Goal: Task Accomplishment & Management: Use online tool/utility

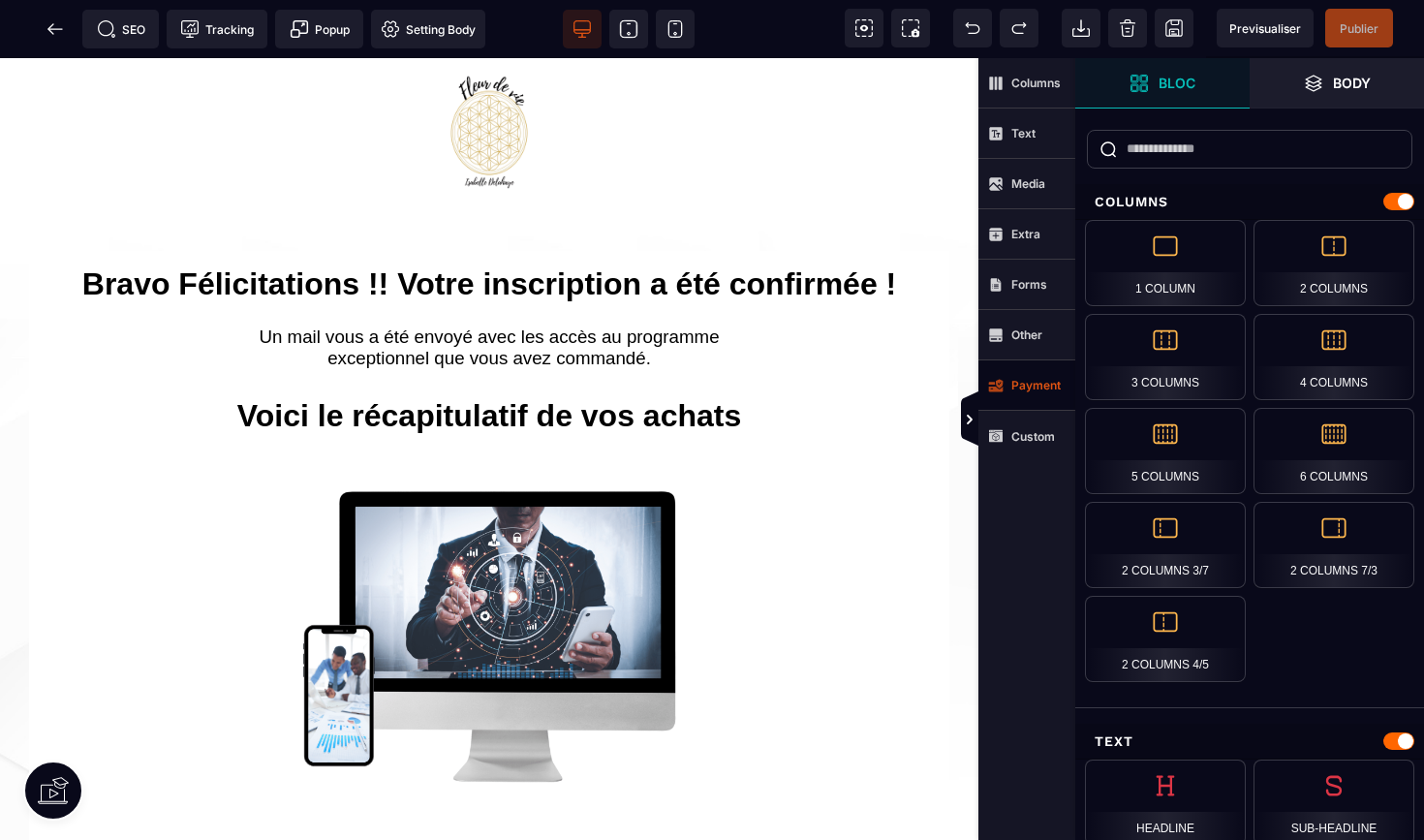
click at [1024, 378] on strong "Payment" at bounding box center [1037, 384] width 50 height 15
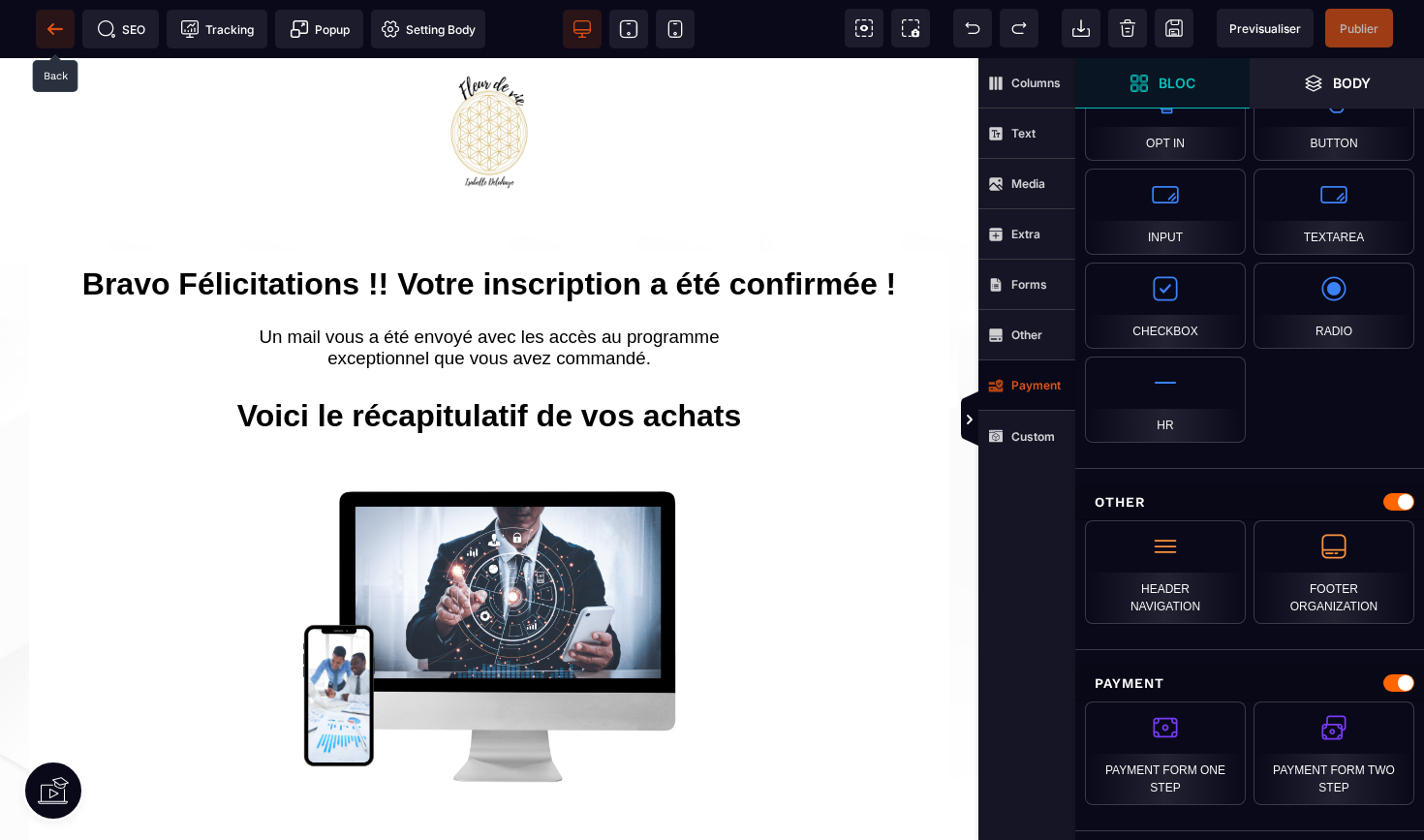
click at [46, 30] on icon at bounding box center [55, 30] width 20 height 20
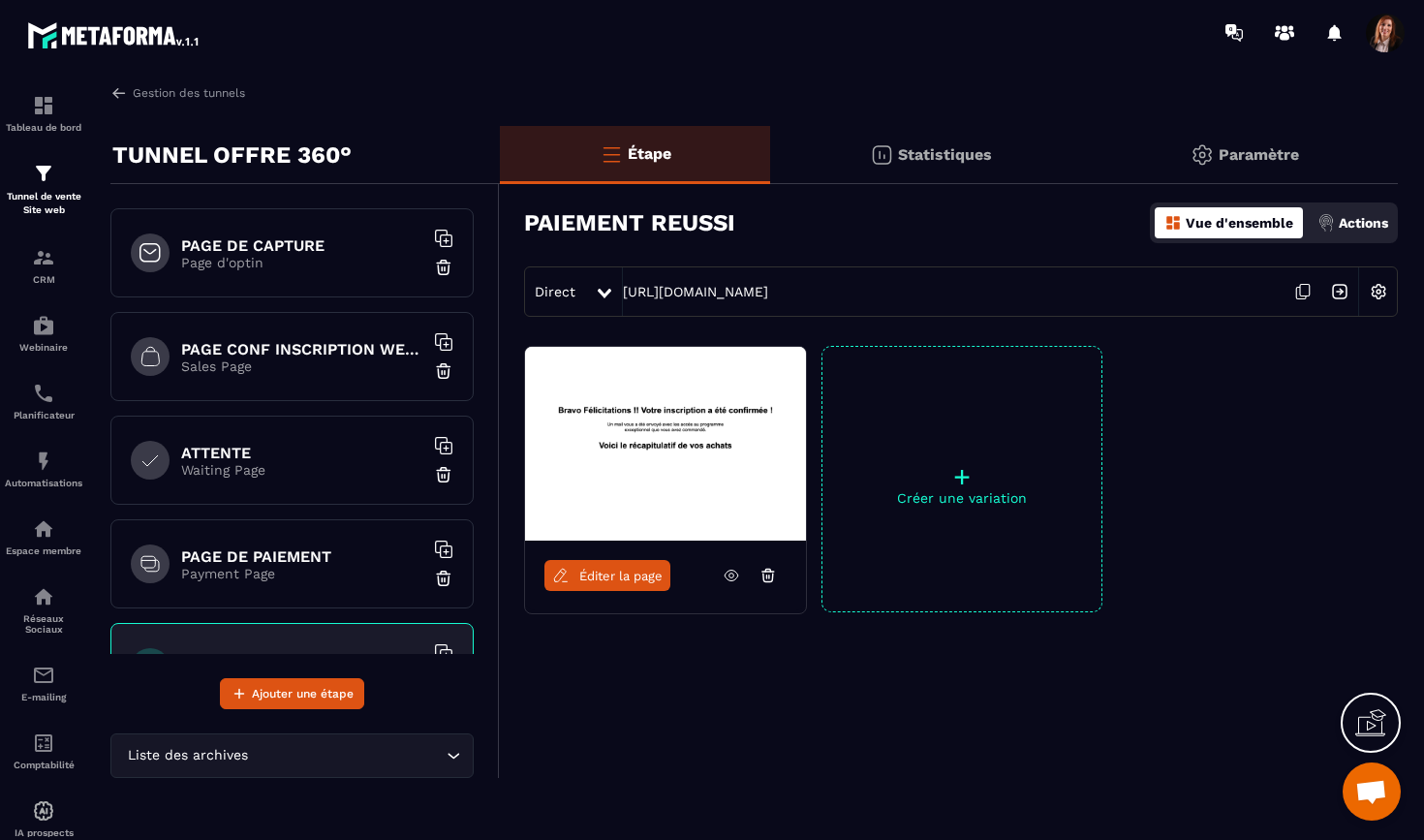
click at [276, 462] on p "Waiting Page" at bounding box center [302, 470] width 242 height 16
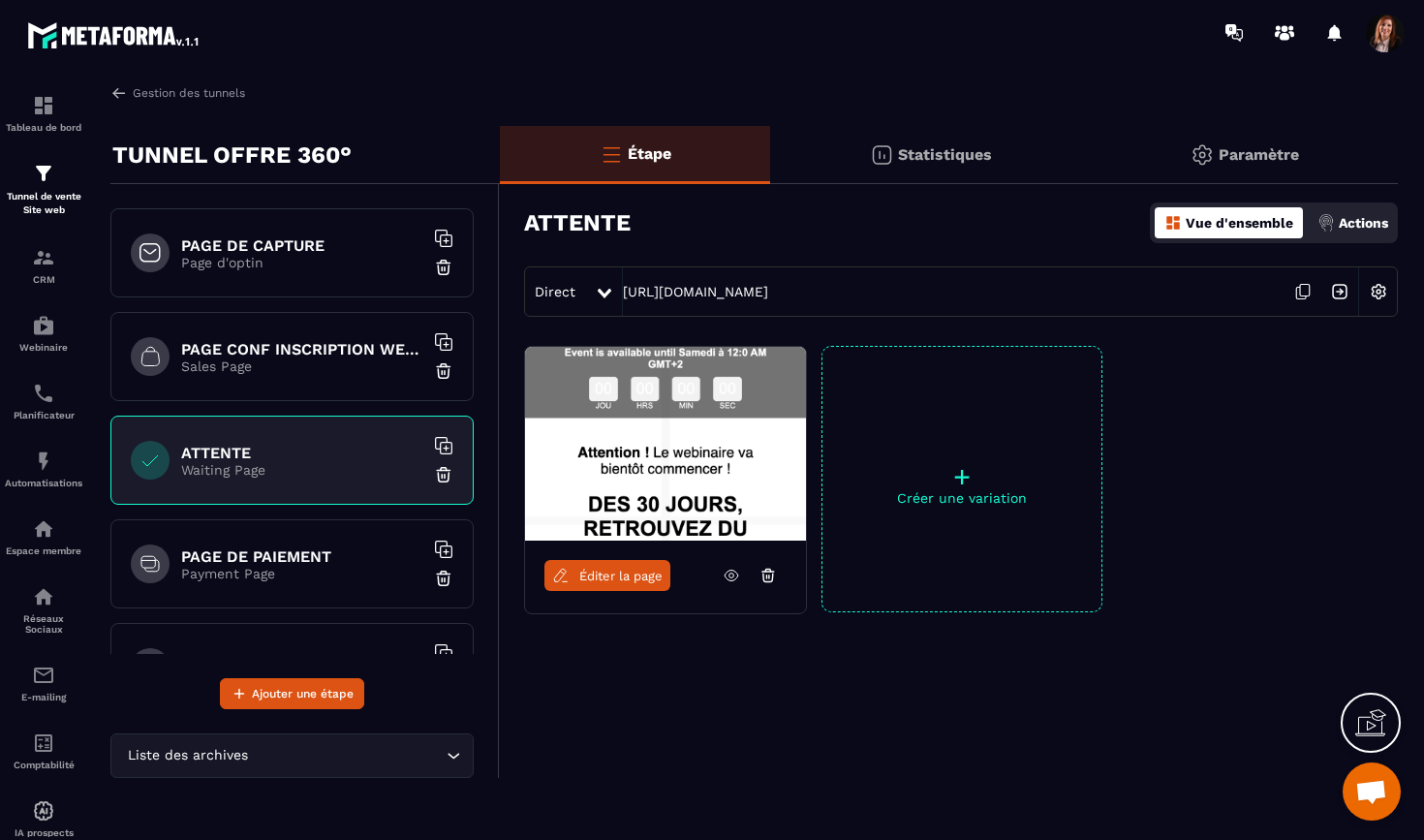
click at [282, 548] on h6 "PAGE DE PAIEMENT" at bounding box center [302, 556] width 242 height 19
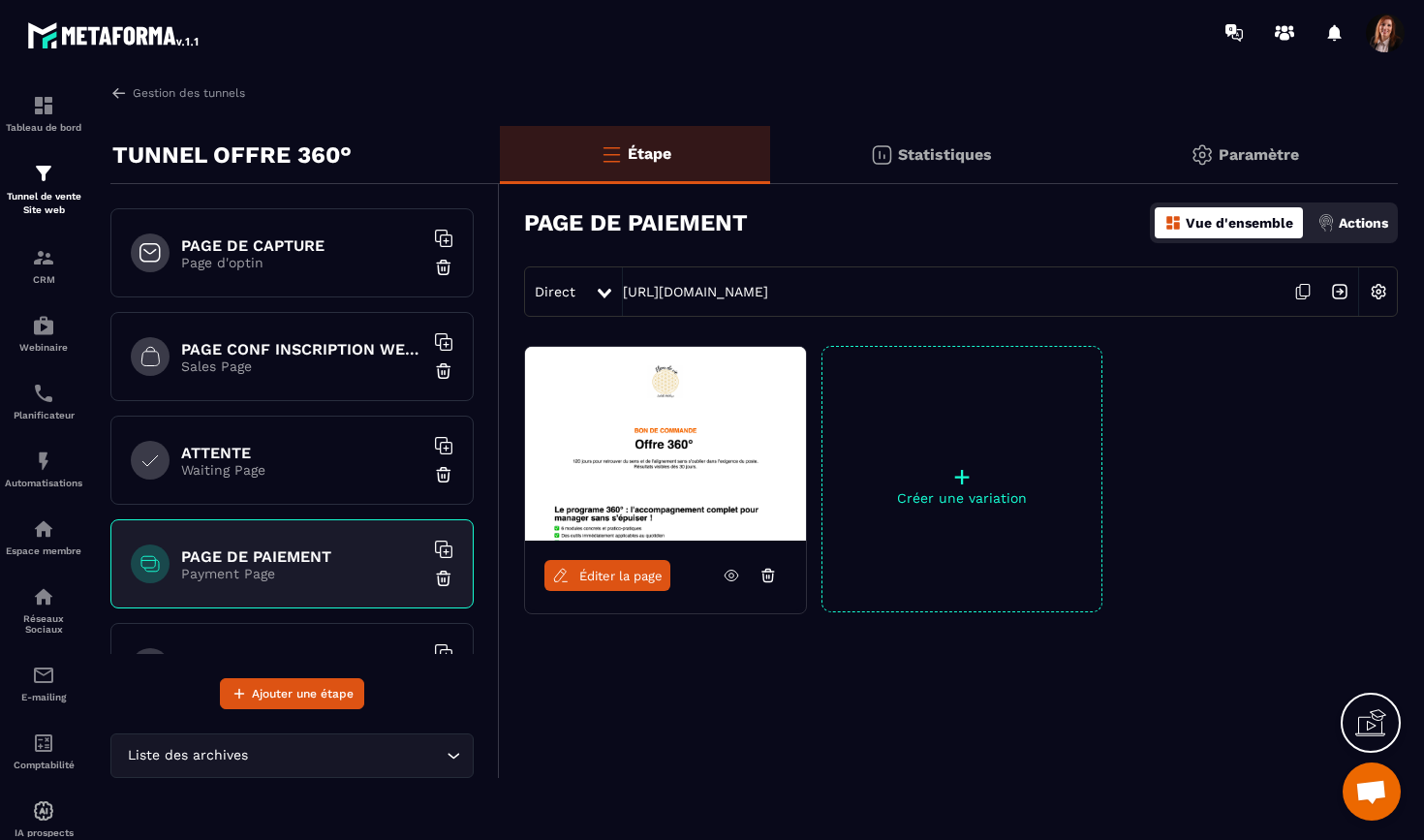
click at [628, 449] on img at bounding box center [666, 444] width 281 height 194
click at [630, 569] on span "Éditer la page" at bounding box center [621, 576] width 83 height 15
